Goal: Book appointment/travel/reservation

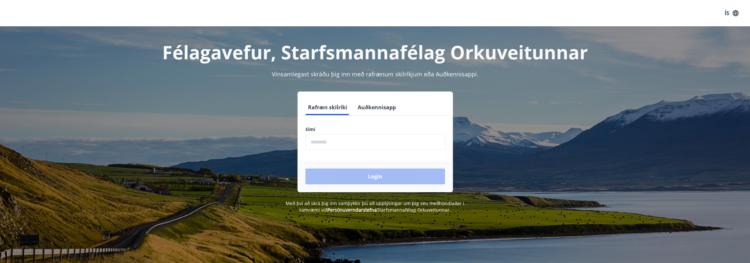
click at [362, 148] on input "phone" at bounding box center [374, 142] width 139 height 16
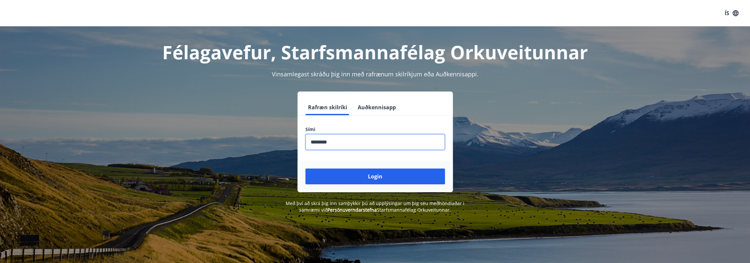
type input "********"
click at [305, 168] on button "Login" at bounding box center [374, 176] width 139 height 16
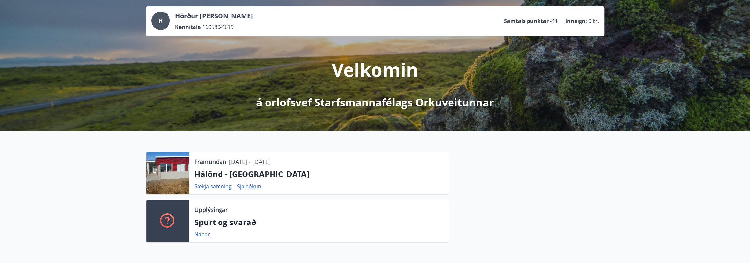
scroll to position [44, 0]
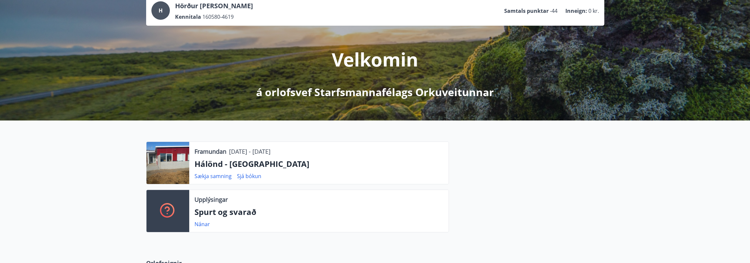
click at [223, 160] on p "Hálönd - [GEOGRAPHIC_DATA]" at bounding box center [318, 163] width 249 height 11
click at [223, 153] on p "Framundan" at bounding box center [210, 151] width 32 height 9
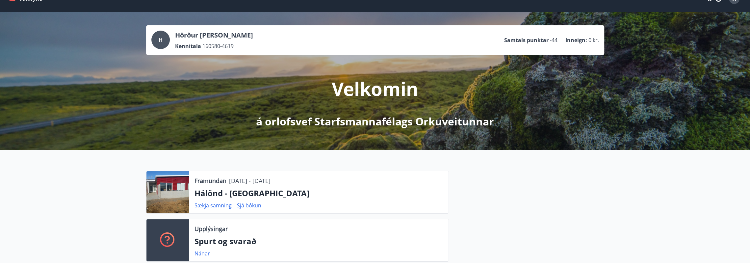
scroll to position [0, 0]
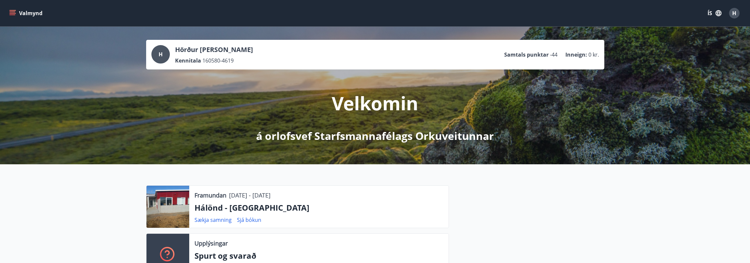
click at [26, 8] on button "Valmynd" at bounding box center [26, 13] width 37 height 12
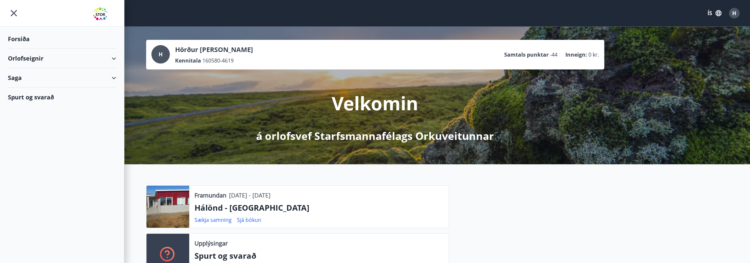
click at [33, 54] on div "Orlofseignir" at bounding box center [62, 58] width 108 height 19
click at [30, 76] on div "Framboð" at bounding box center [62, 75] width 98 height 14
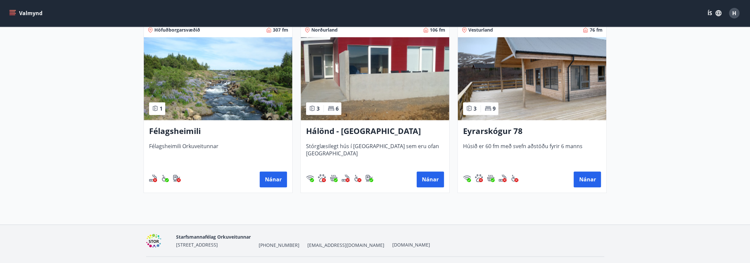
click at [359, 132] on h3 "Hálönd - [GEOGRAPHIC_DATA]" at bounding box center [375, 131] width 138 height 12
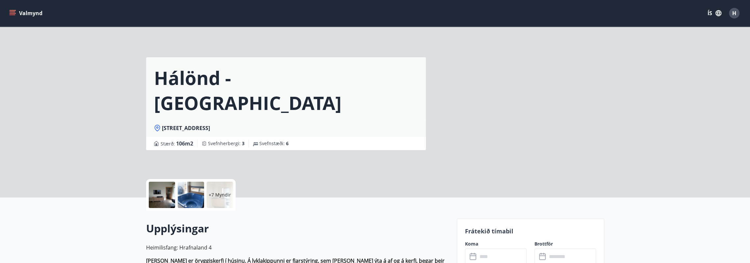
scroll to position [132, 0]
